Goal: Task Accomplishment & Management: Manage account settings

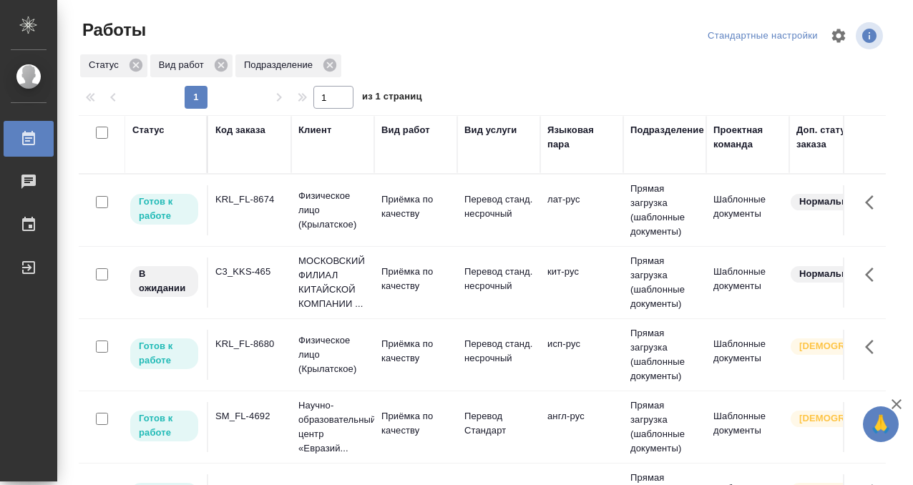
click at [253, 200] on div "KRL_FL-8674" at bounding box center [249, 200] width 69 height 14
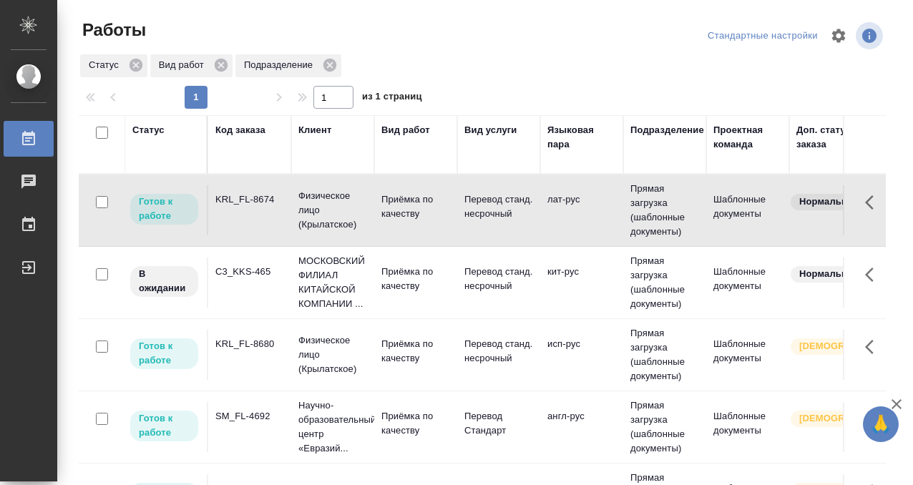
scroll to position [0, 1089]
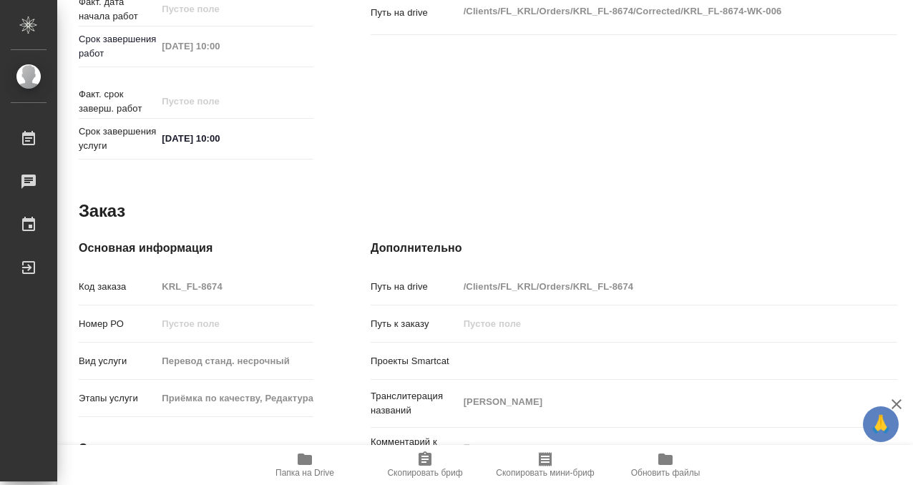
scroll to position [764, 0]
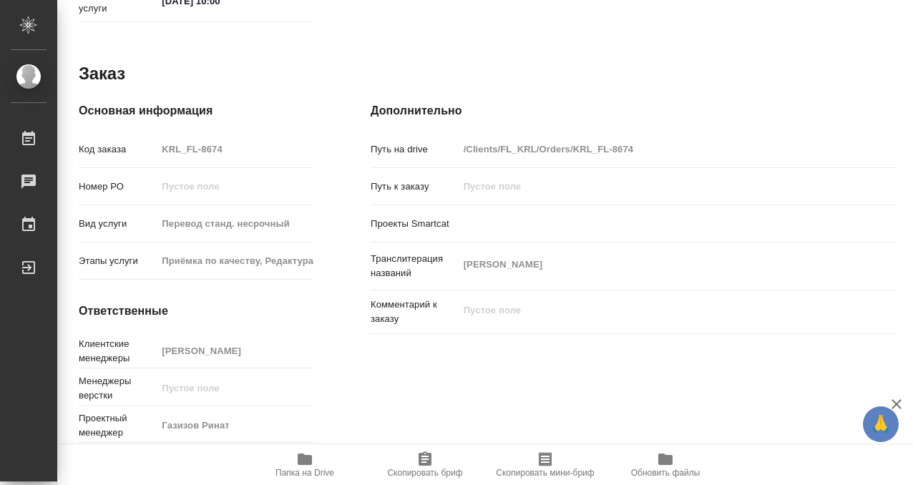
click at [304, 462] on icon "button" at bounding box center [305, 459] width 14 height 11
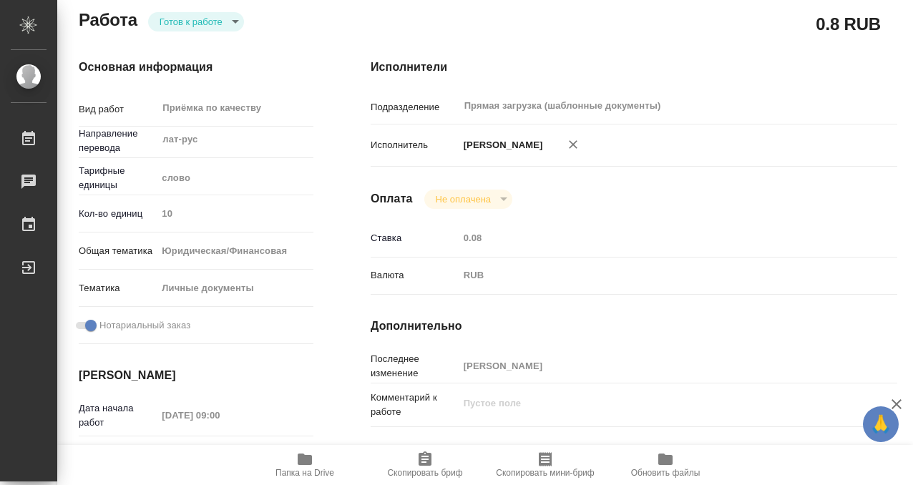
scroll to position [0, 0]
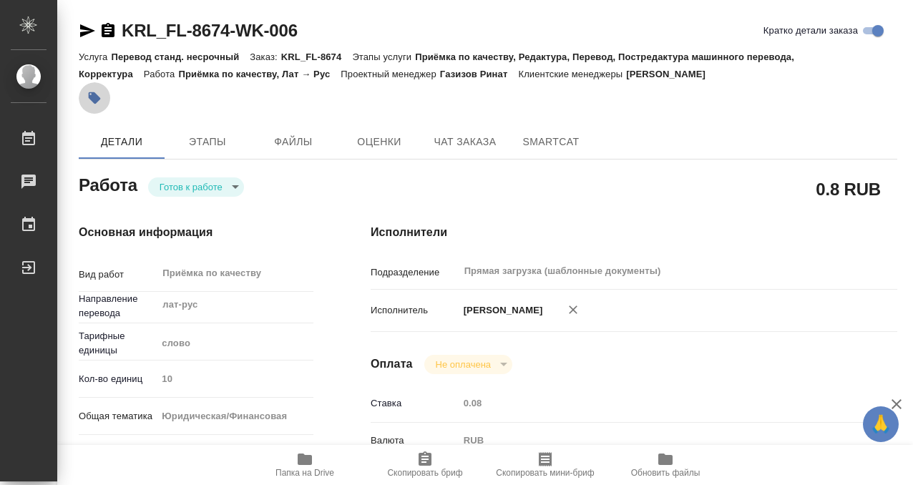
click at [107, 99] on button "button" at bounding box center [94, 97] width 31 height 31
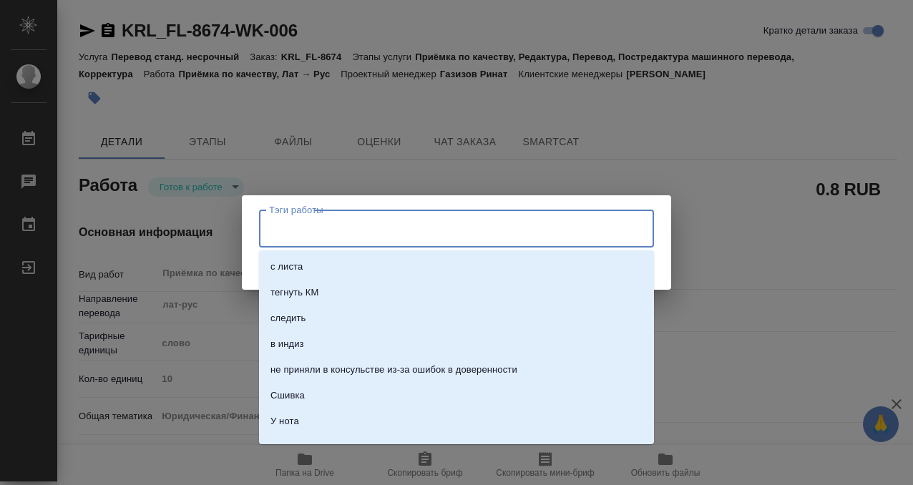
click at [295, 233] on input "Тэги работы" at bounding box center [443, 228] width 355 height 24
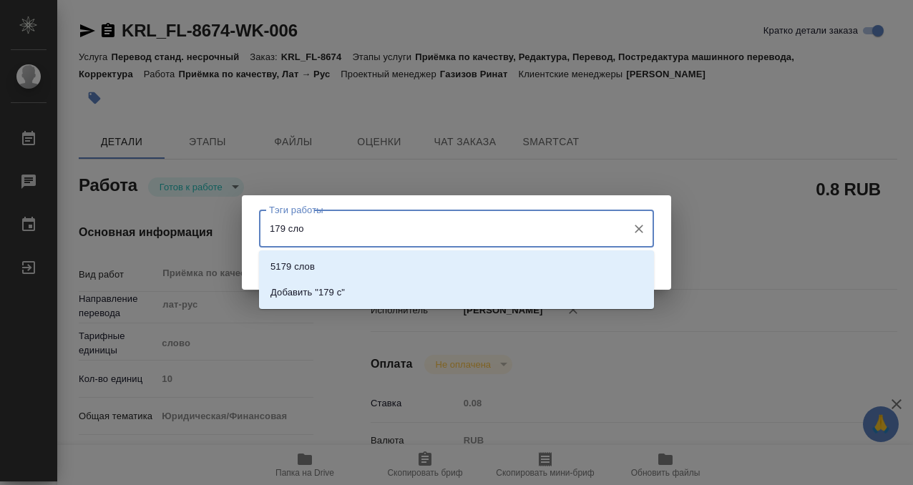
type input "179 слов"
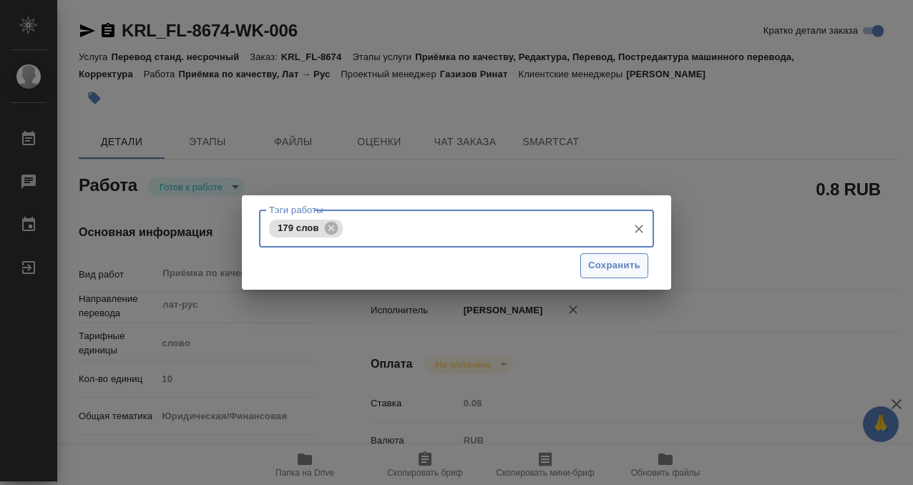
click at [606, 268] on span "Сохранить" at bounding box center [614, 266] width 52 height 16
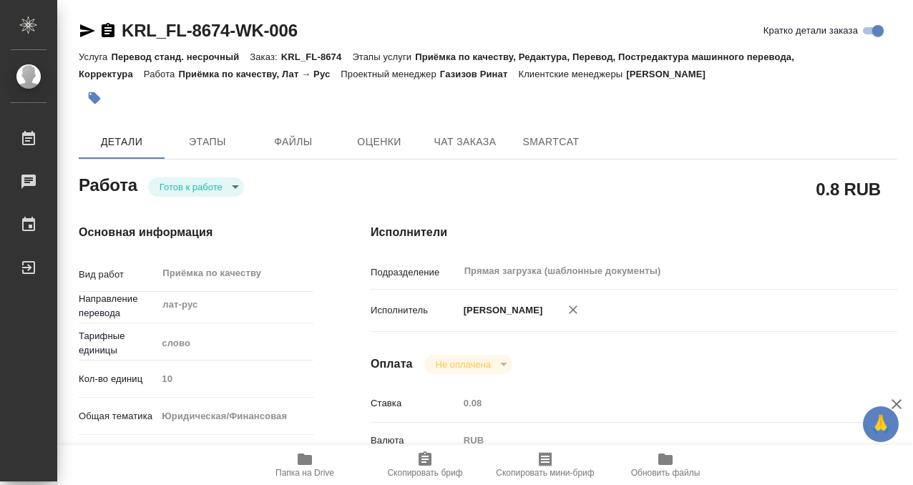
click at [220, 188] on body "🙏 .cls-1 fill:#fff; AWATERA Kobzeva [PERSON_NAME] 0 Чаты График Выйти KRL_FL-86…" at bounding box center [456, 242] width 913 height 485
type input "readyForWork"
type input "лат-рус"
type input "5a8b1489cc6b4906c91bfd90"
type input "10"
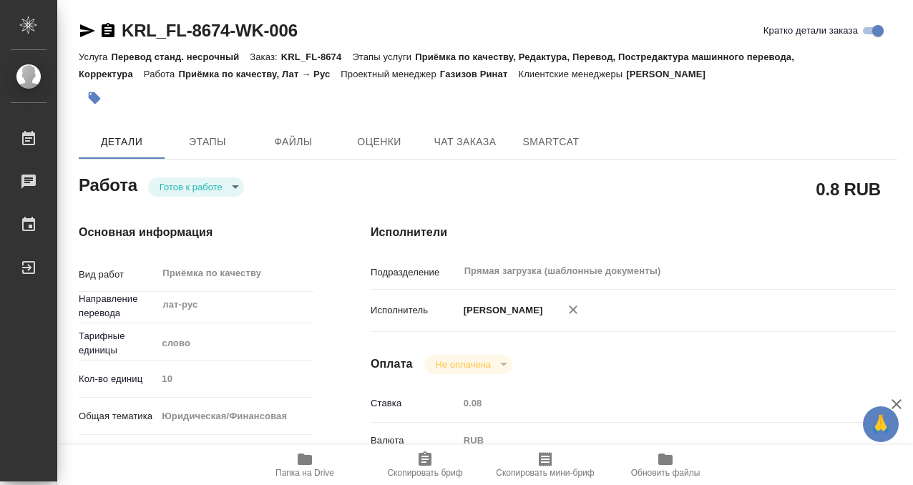
type input "yr-fn"
type input "5a8b8b956a9677013d343cfe"
checkbox input "true"
type input "[DATE] 09:00"
type input "[DATE] 10:00"
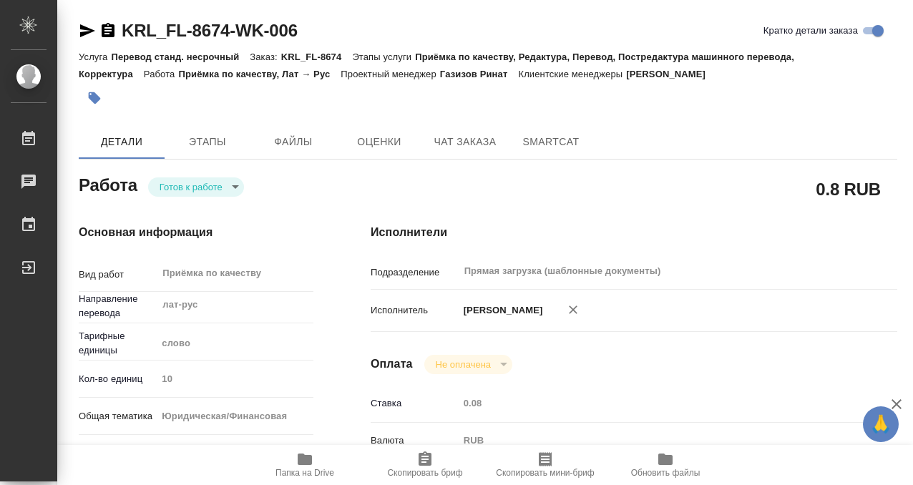
type input "[DATE] 10:00"
type input "Прямая загрузка (шаблонные документы)"
type input "notPayed"
type input "0.08"
type input "RUB"
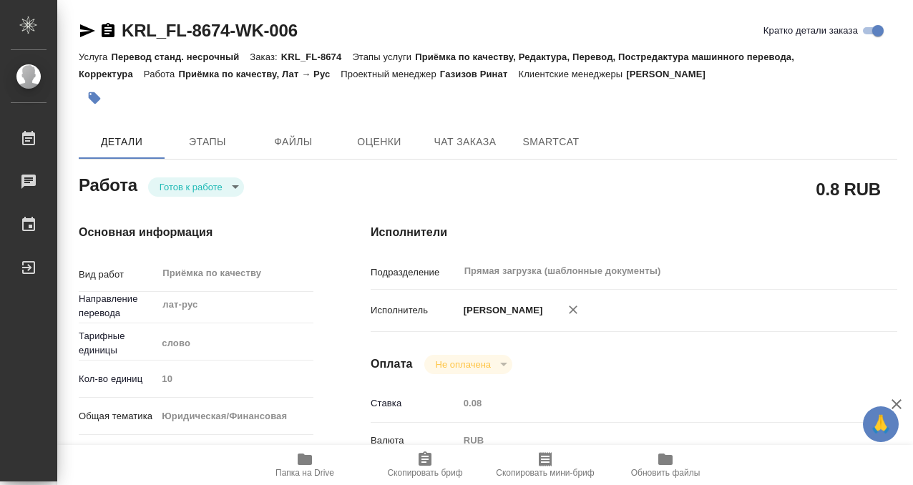
type input "[PERSON_NAME]"
type input "KRL_FL-8674"
type input "Перевод станд. несрочный"
type input "Приёмка по качеству, Редактура, Перевод, Постредактура машинного перевода, Корр…"
type input "[PERSON_NAME]"
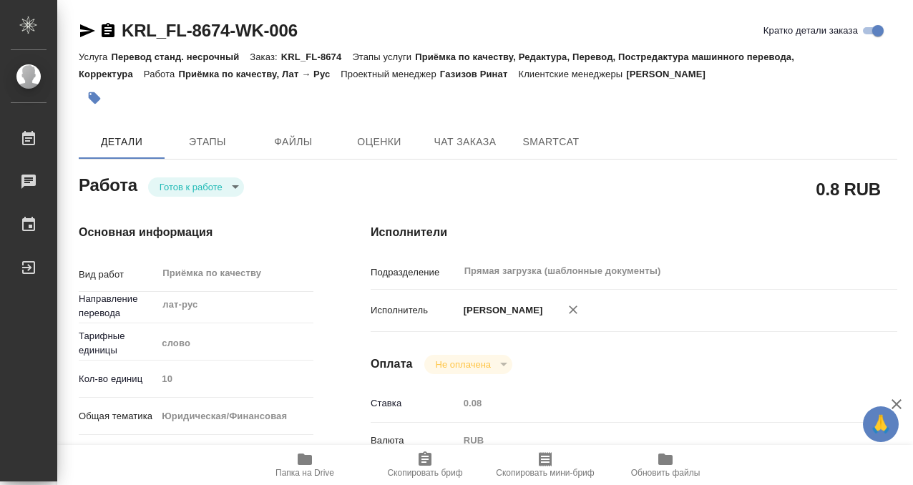
type input "/Clients/FL_KRL/Orders/KRL_FL-8674"
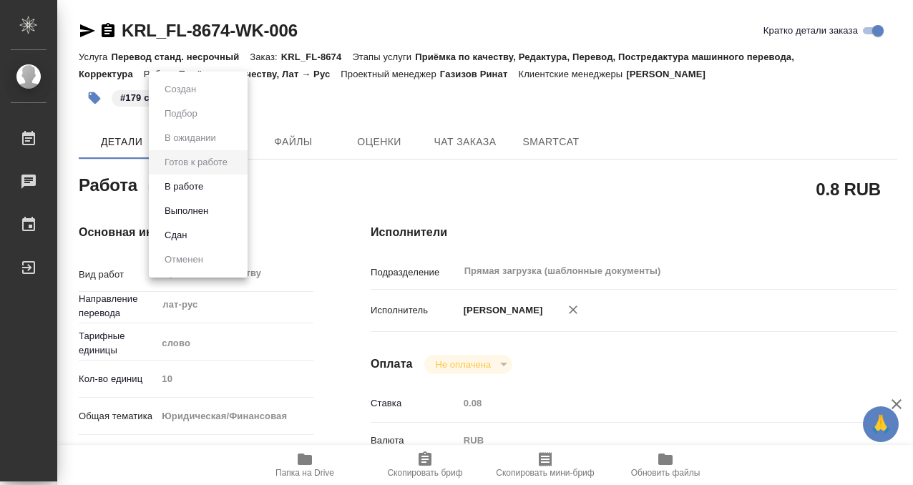
click at [219, 213] on li "Выполнен" at bounding box center [198, 211] width 99 height 24
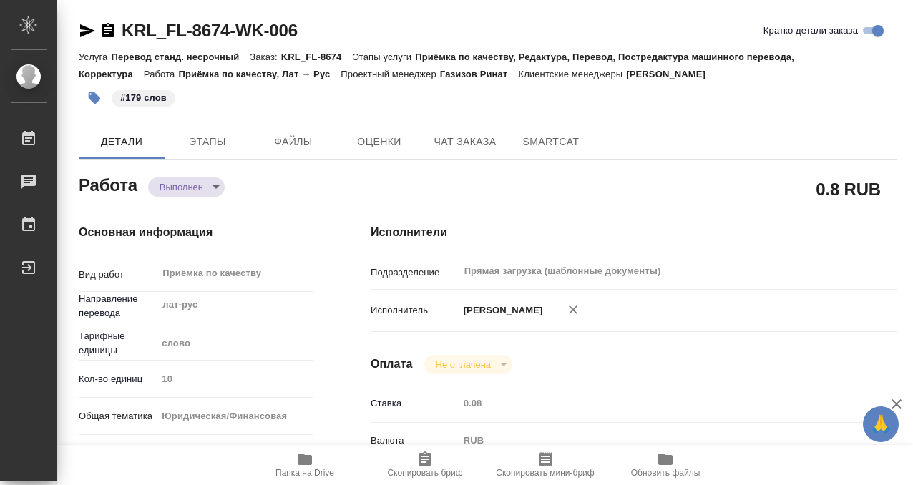
type textarea "x"
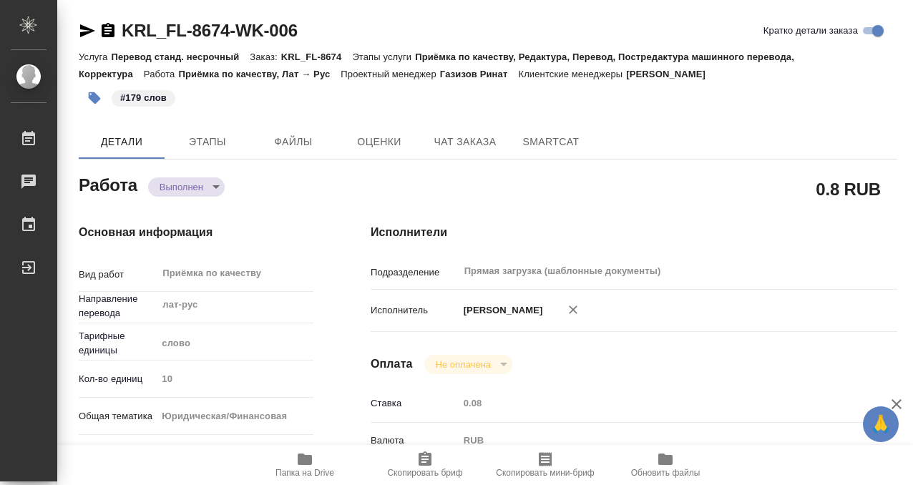
type textarea "x"
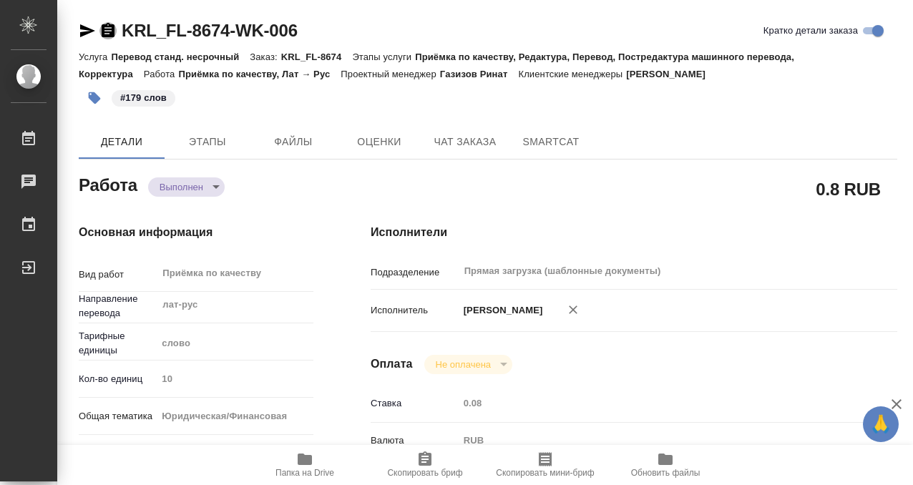
click at [107, 29] on icon "button" at bounding box center [108, 30] width 13 height 14
